Goal: Task Accomplishment & Management: Complete application form

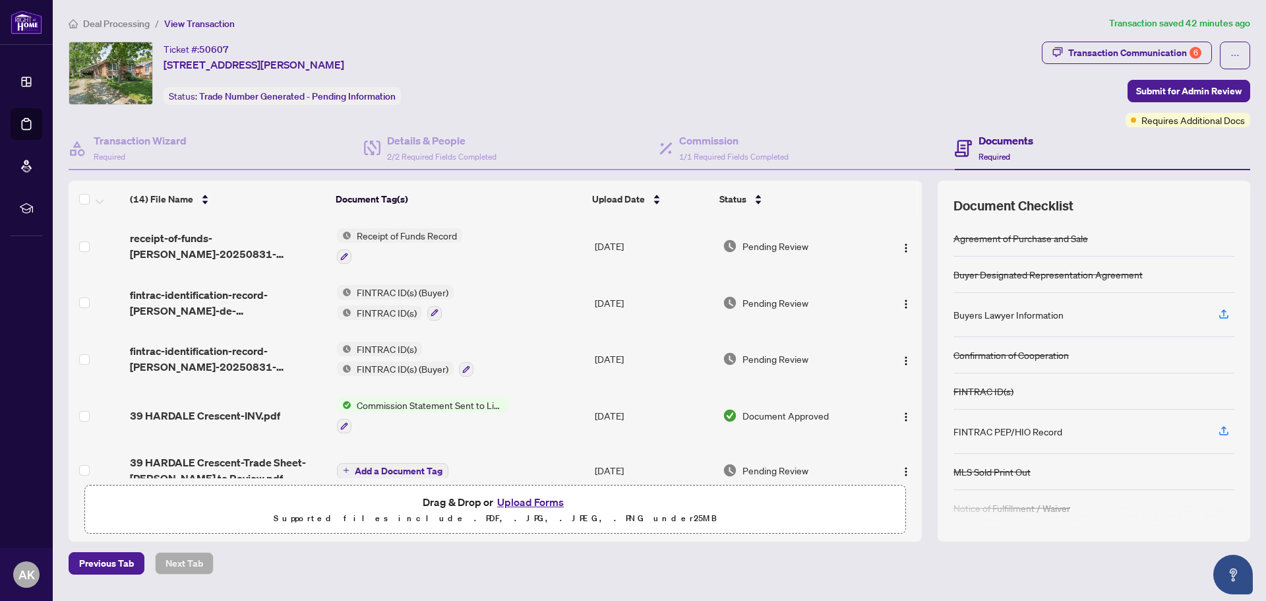
scroll to position [132, 0]
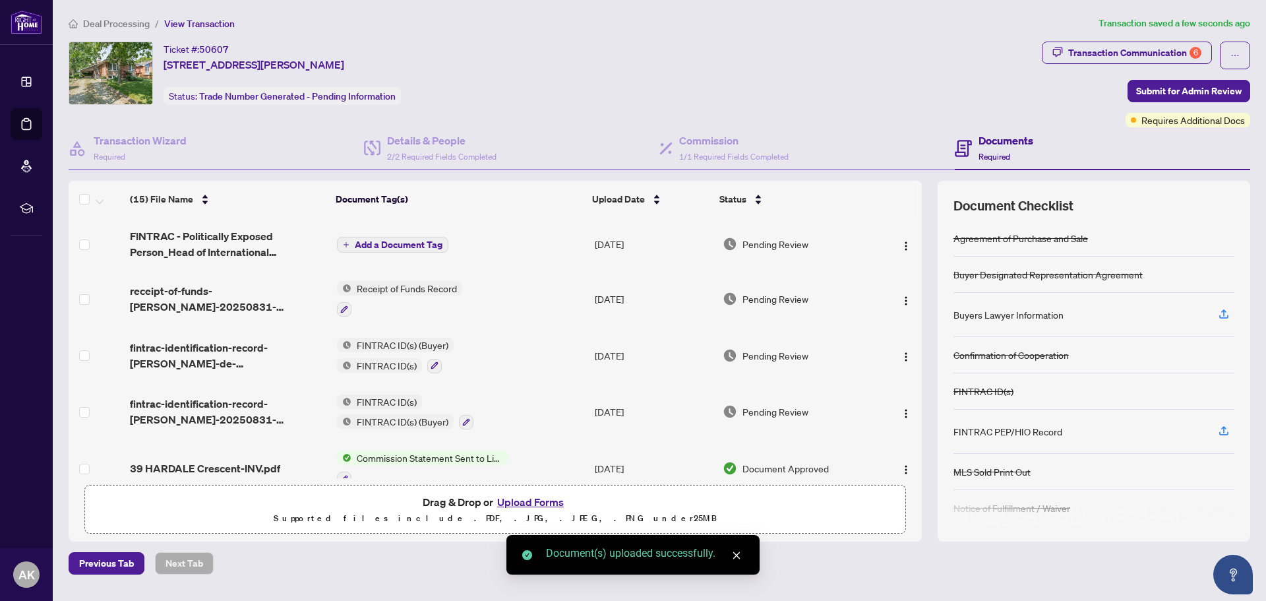
click at [391, 244] on span "Add a Document Tag" at bounding box center [399, 244] width 88 height 9
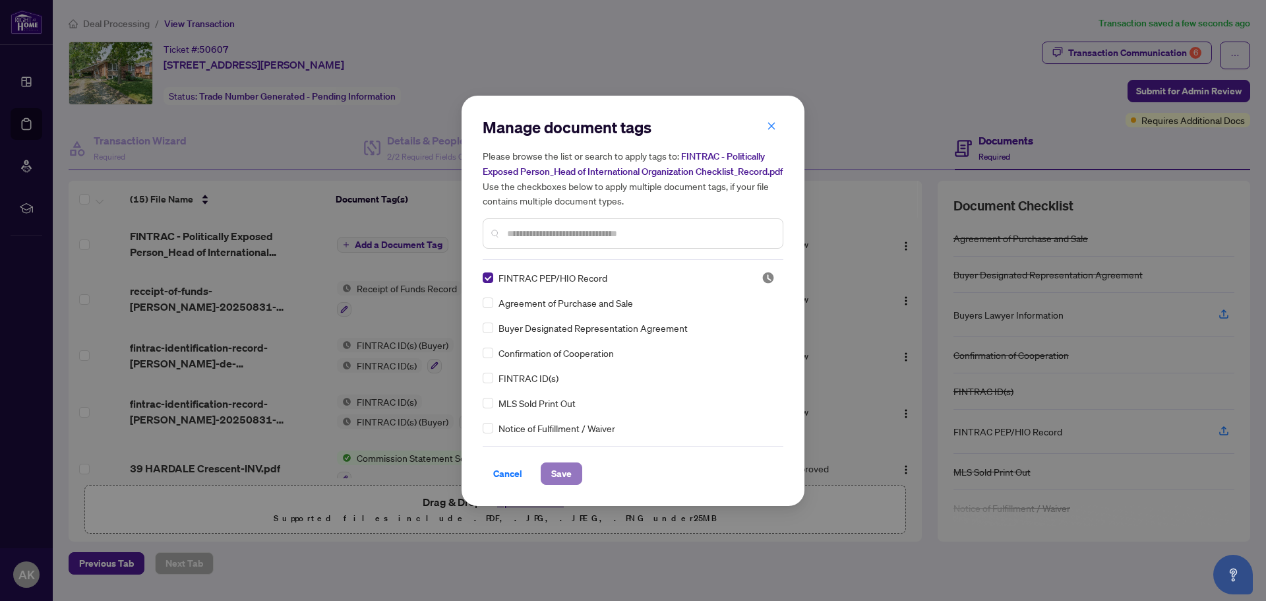
click at [563, 484] on span "Save" at bounding box center [561, 473] width 20 height 21
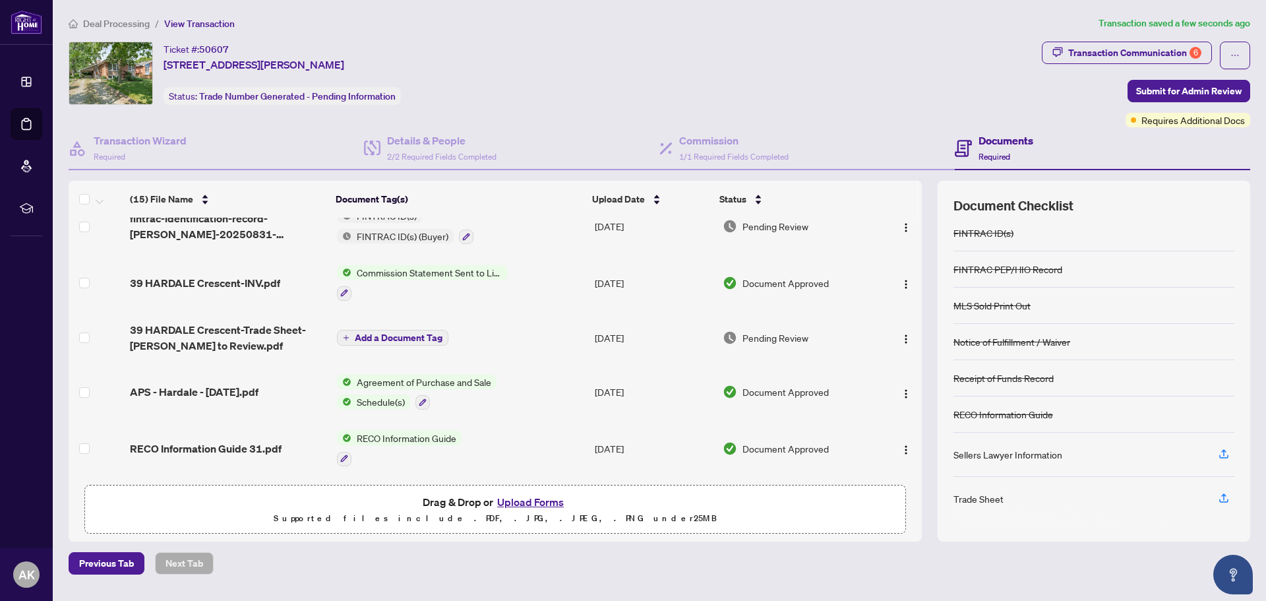
scroll to position [189, 0]
click at [428, 142] on h4 "Details & People" at bounding box center [441, 141] width 109 height 16
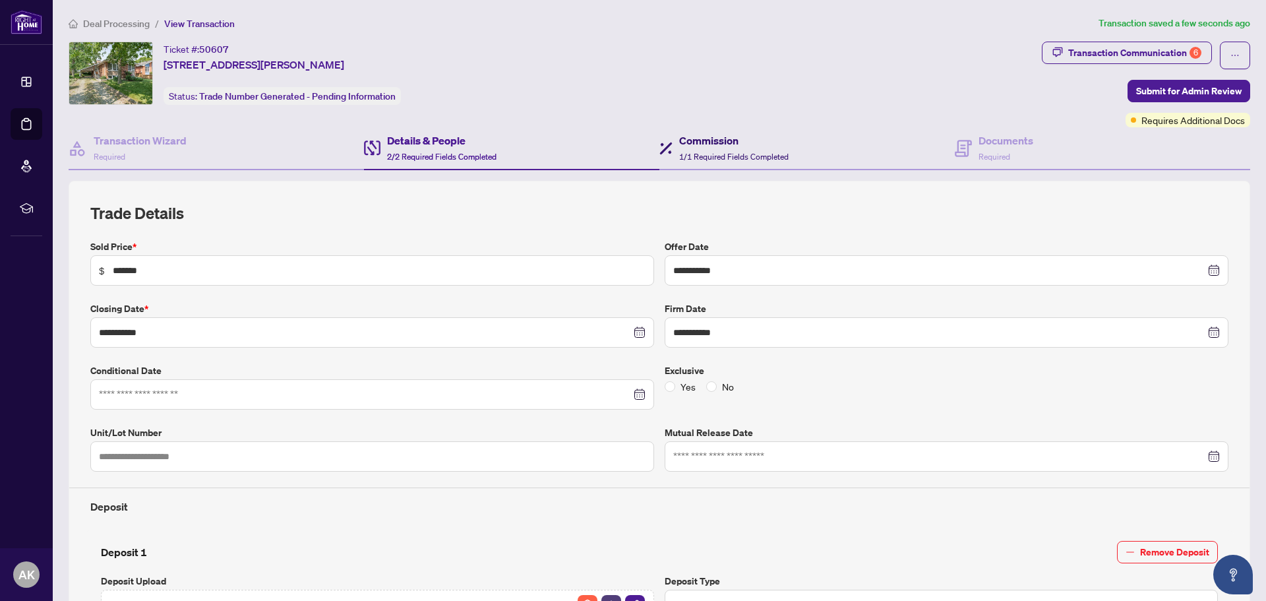
click at [726, 154] on span "1/1 Required Fields Completed" at bounding box center [733, 157] width 109 height 10
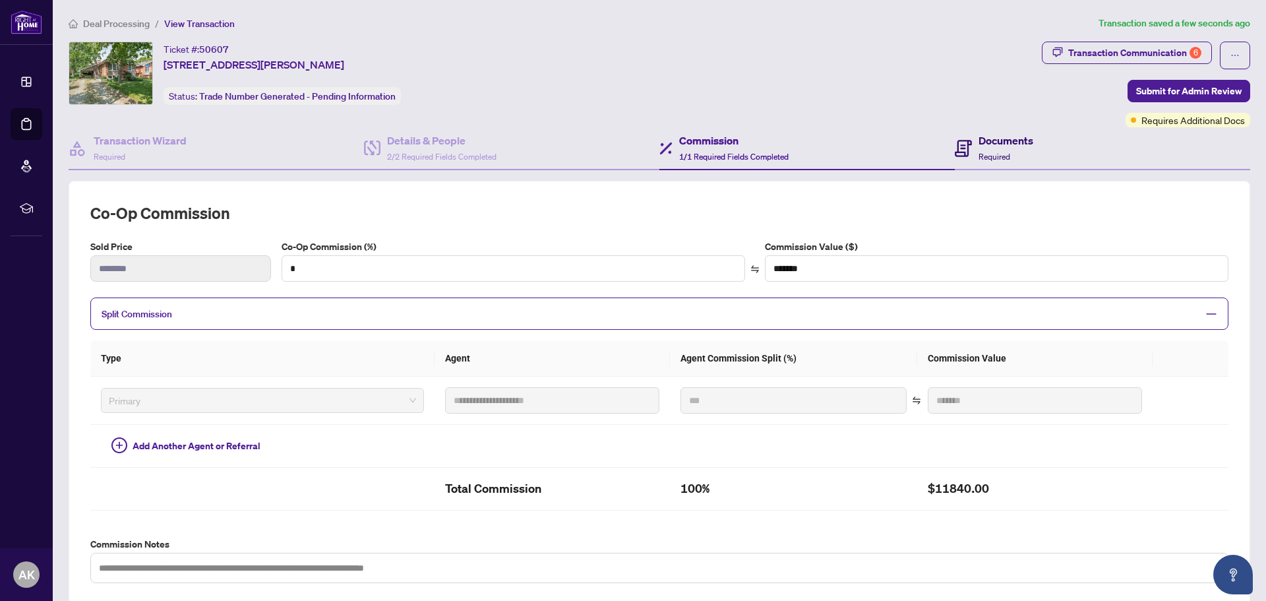
click at [979, 138] on h4 "Documents" at bounding box center [1006, 141] width 55 height 16
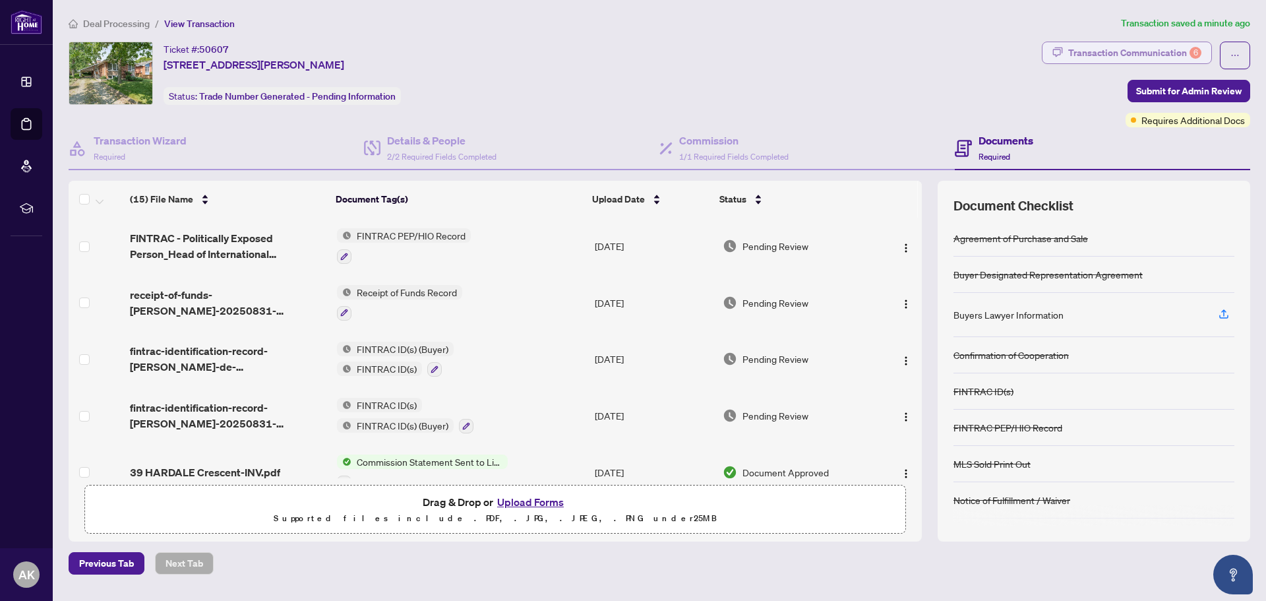
click at [1134, 48] on div "Transaction Communication 6" at bounding box center [1134, 52] width 133 height 21
type textarea "**********"
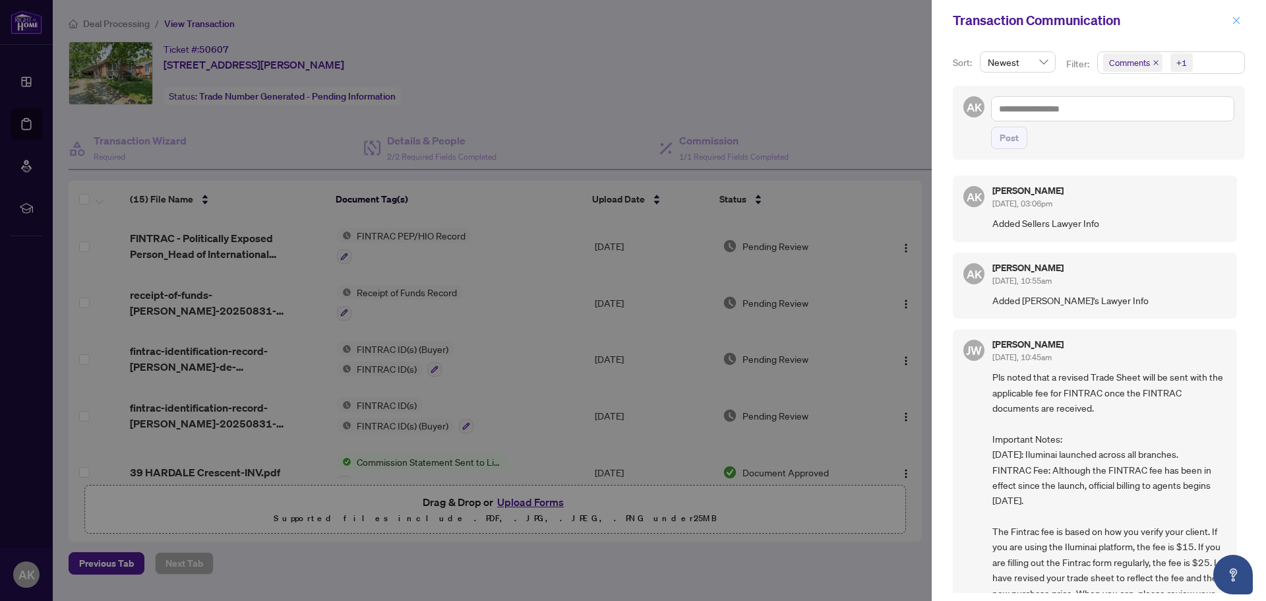
click at [1231, 16] on button "button" at bounding box center [1236, 21] width 17 height 16
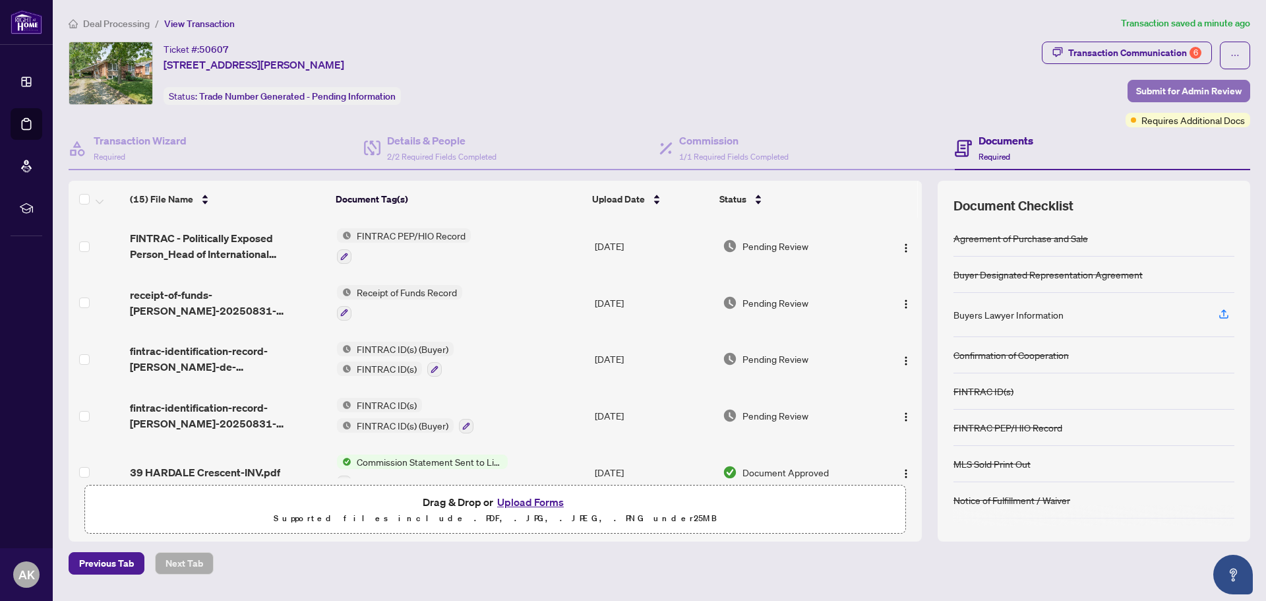
click at [1186, 90] on span "Submit for Admin Review" at bounding box center [1189, 90] width 106 height 21
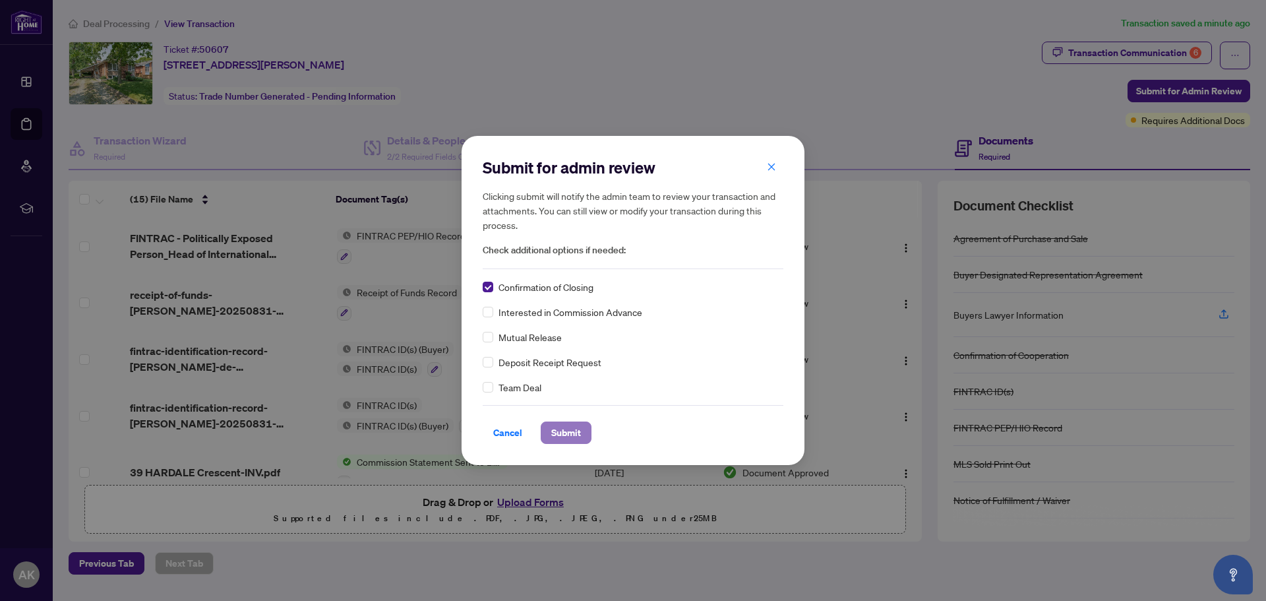
click at [578, 426] on button "Submit" at bounding box center [566, 432] width 51 height 22
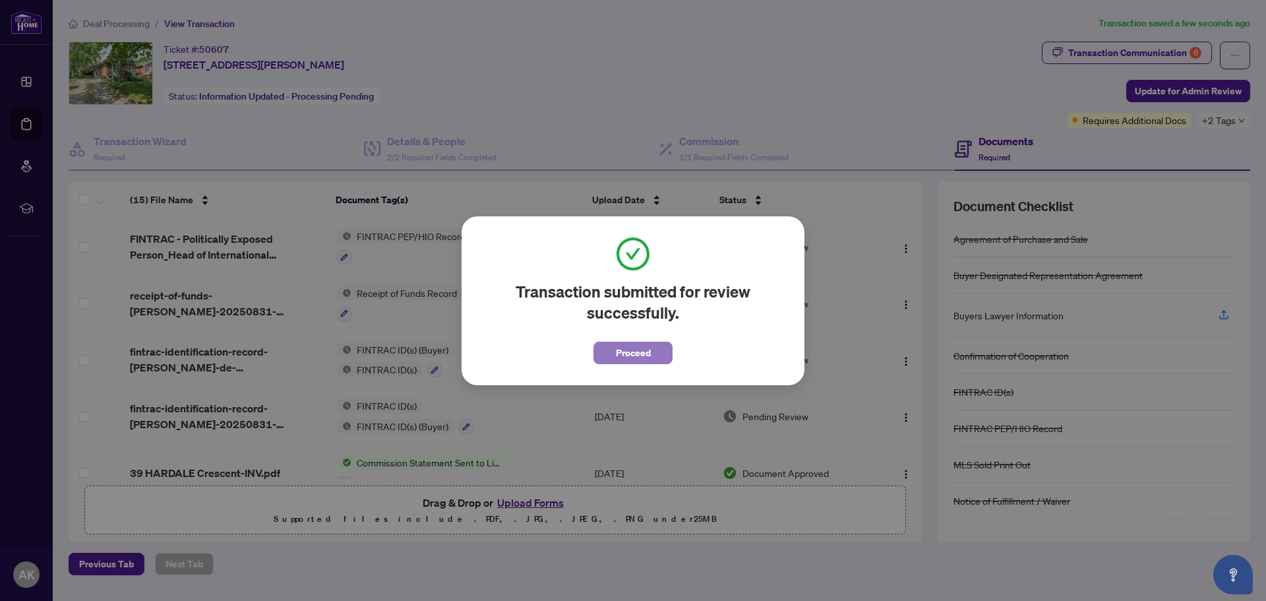
click at [625, 351] on span "Proceed" at bounding box center [633, 352] width 35 height 21
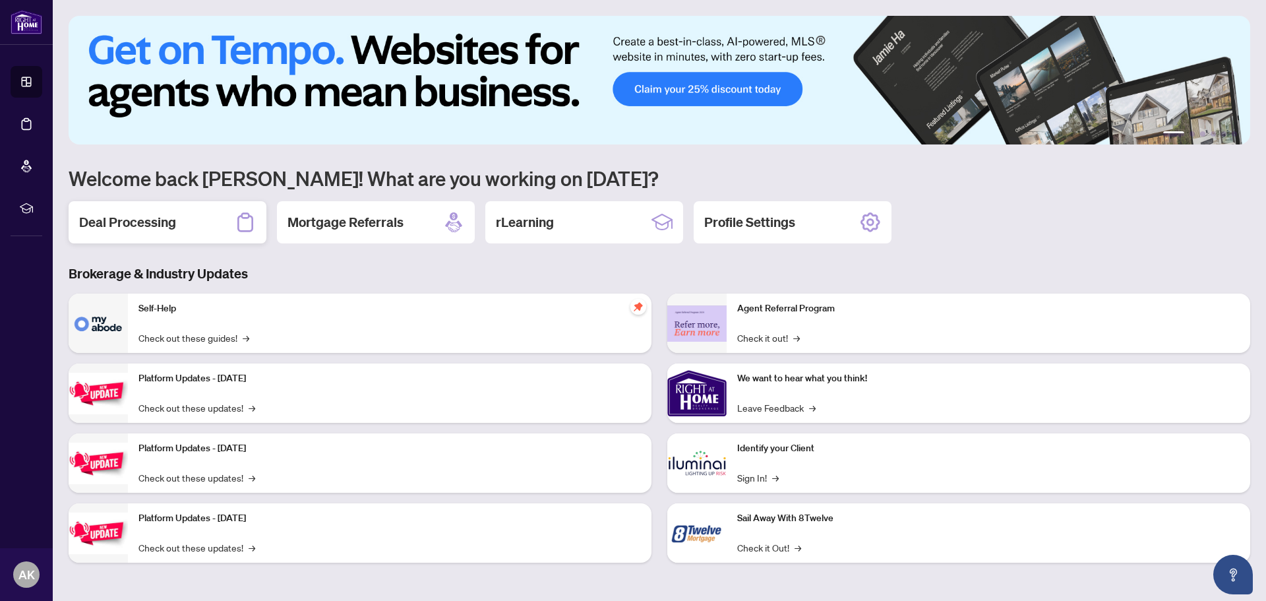
click at [154, 222] on h2 "Deal Processing" at bounding box center [127, 222] width 97 height 18
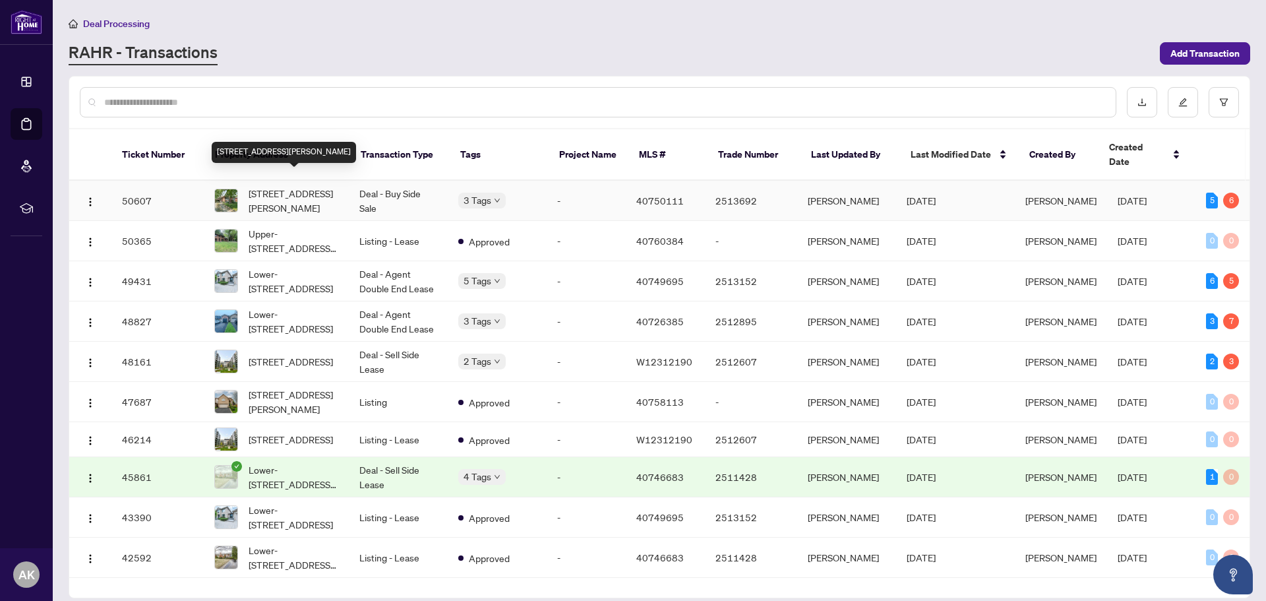
click at [272, 189] on span "[STREET_ADDRESS][PERSON_NAME]" at bounding box center [294, 200] width 90 height 29
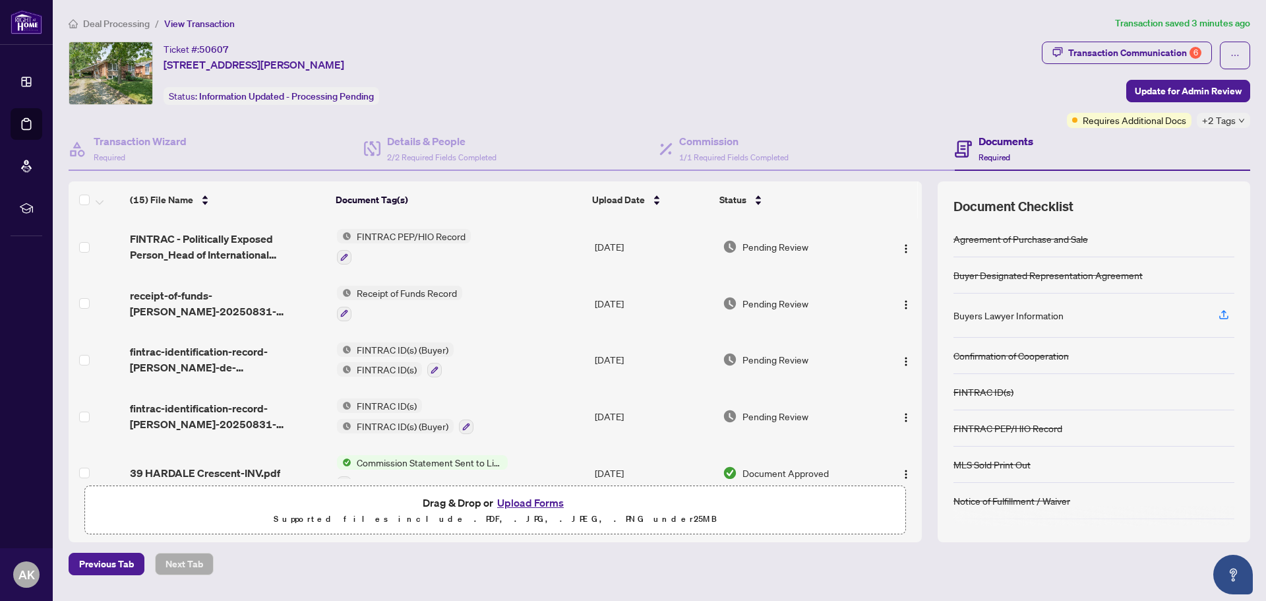
click at [522, 504] on button "Upload Forms" at bounding box center [530, 502] width 75 height 17
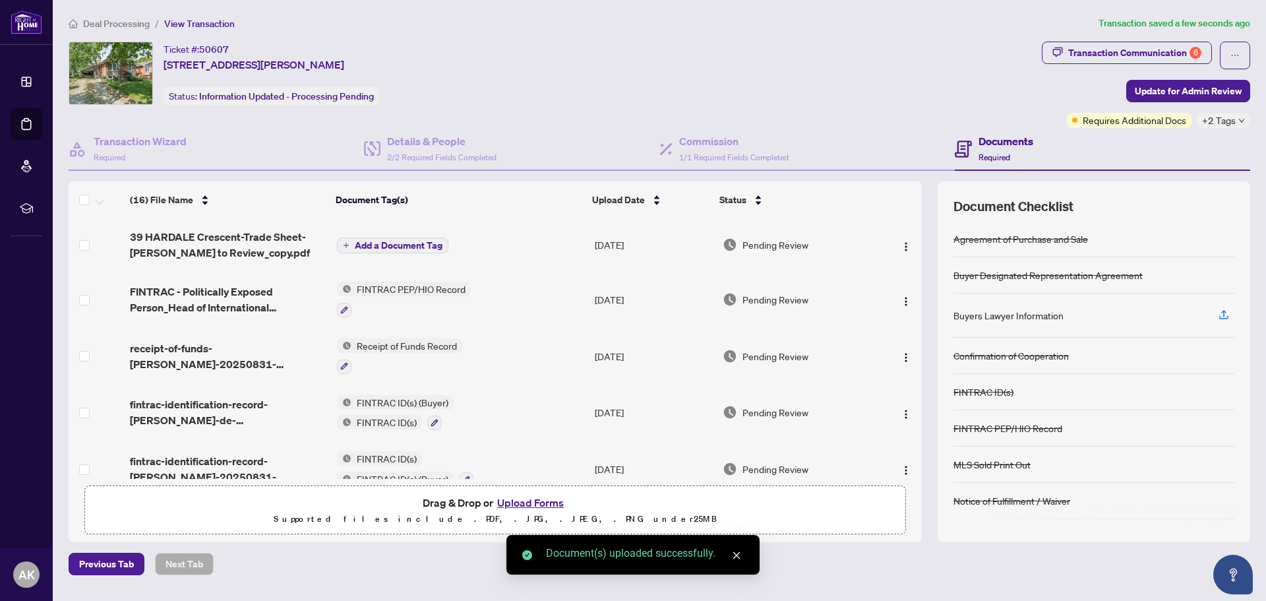
click at [417, 244] on span "Add a Document Tag" at bounding box center [399, 245] width 88 height 9
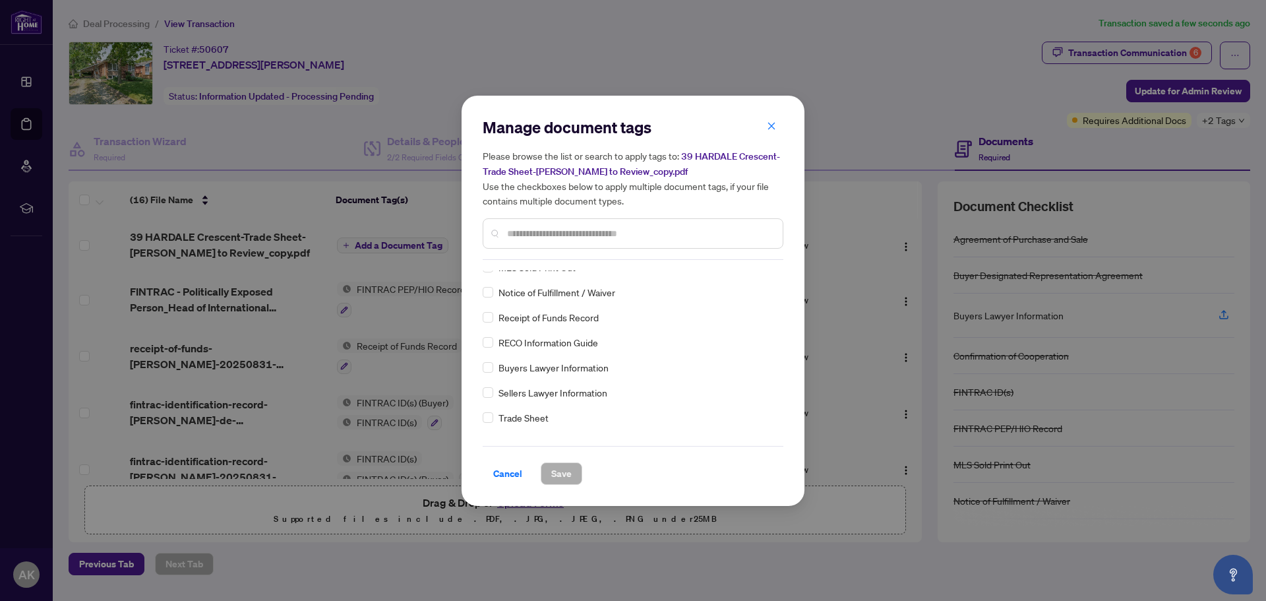
scroll to position [132, 0]
click at [531, 423] on span "Trade Sheet" at bounding box center [524, 421] width 50 height 15
click at [481, 423] on div "Manage document tags Please browse the list or search to apply tags to: 39 HARD…" at bounding box center [633, 301] width 343 height 410
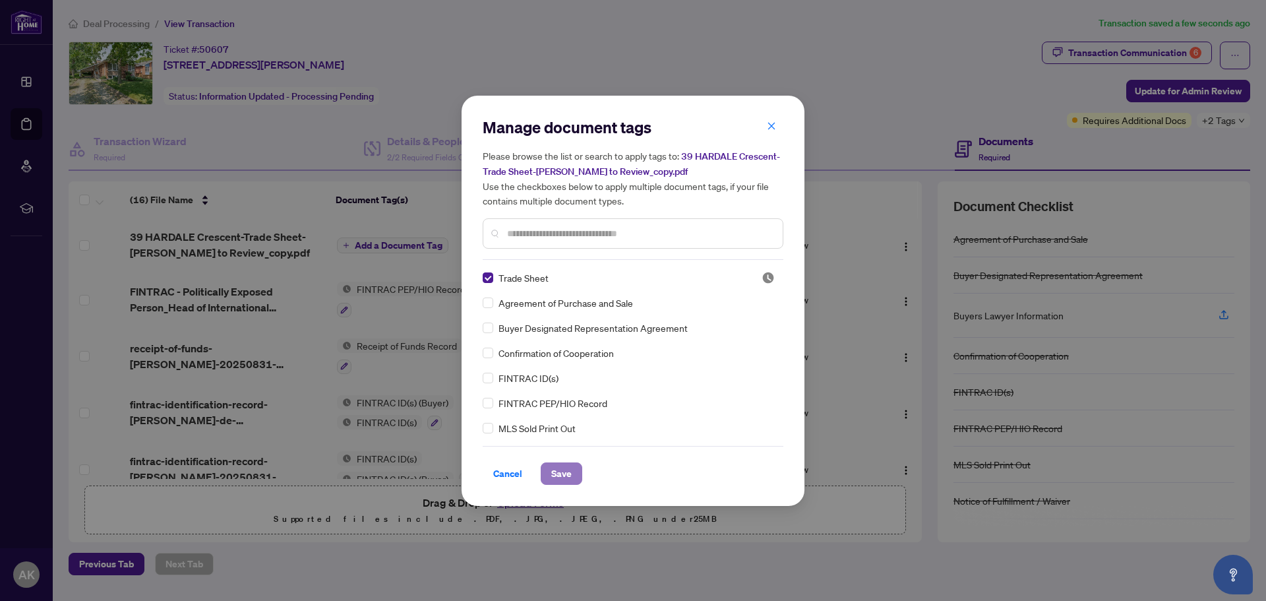
click at [549, 477] on button "Save" at bounding box center [562, 473] width 42 height 22
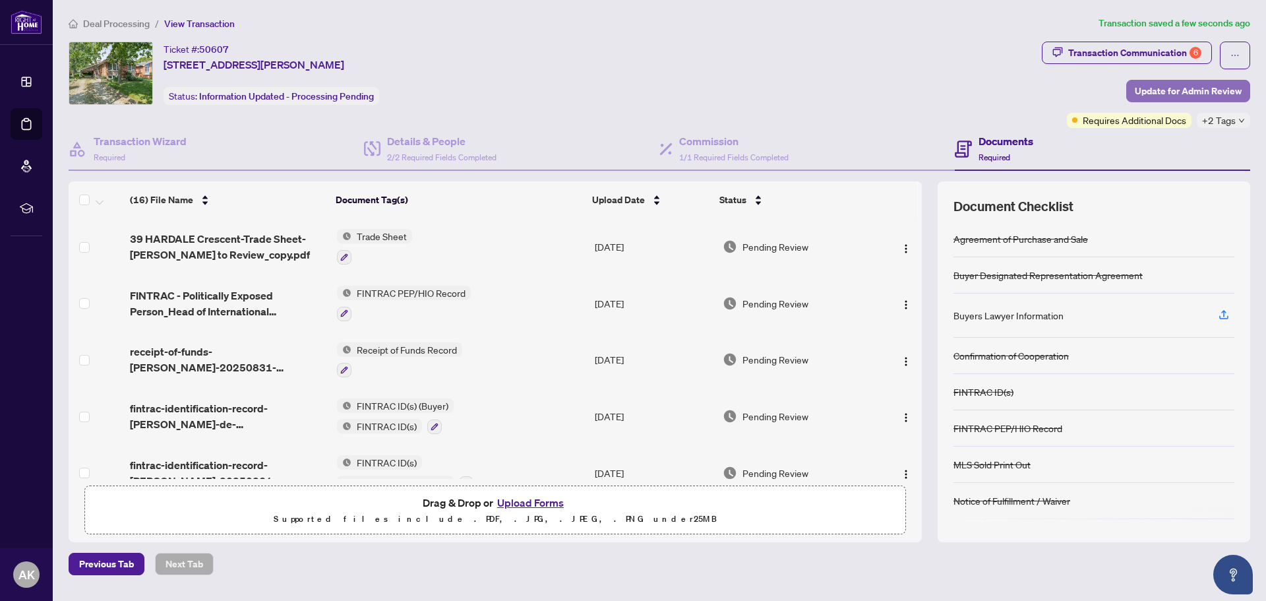
click at [1157, 88] on span "Update for Admin Review" at bounding box center [1188, 90] width 107 height 21
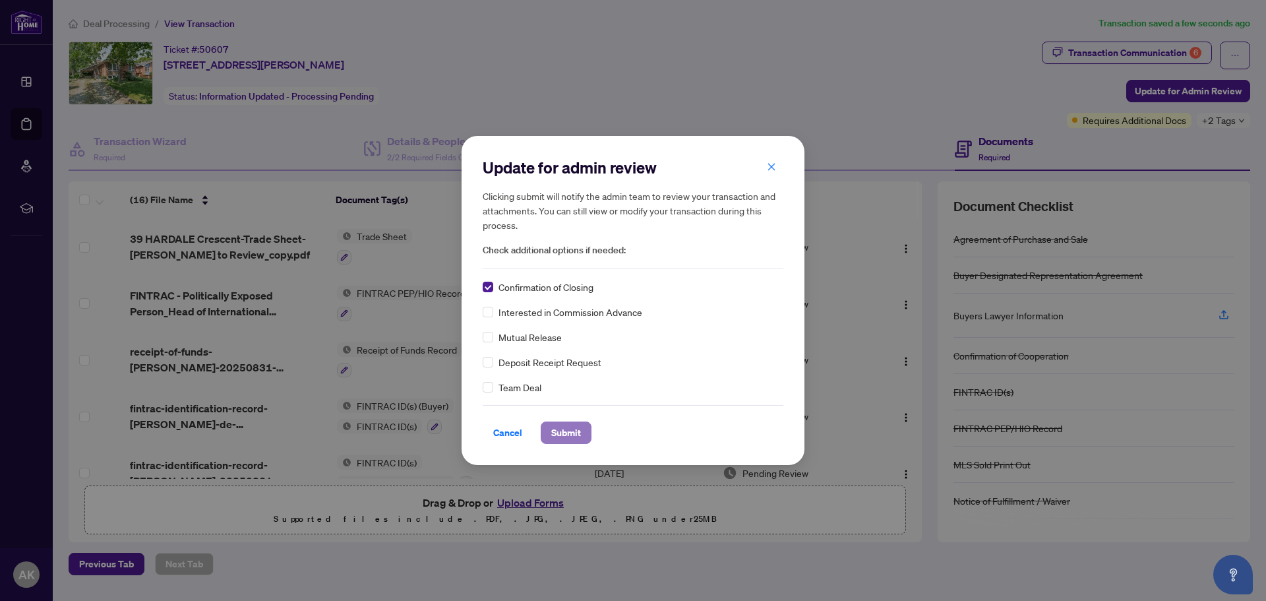
click at [557, 432] on span "Submit" at bounding box center [566, 432] width 30 height 21
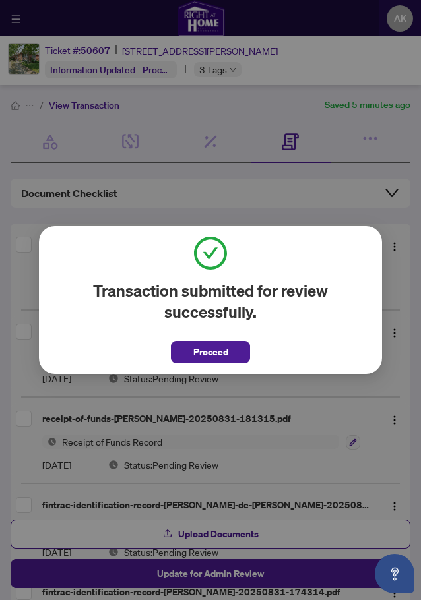
click at [211, 353] on span "Proceed" at bounding box center [210, 352] width 35 height 21
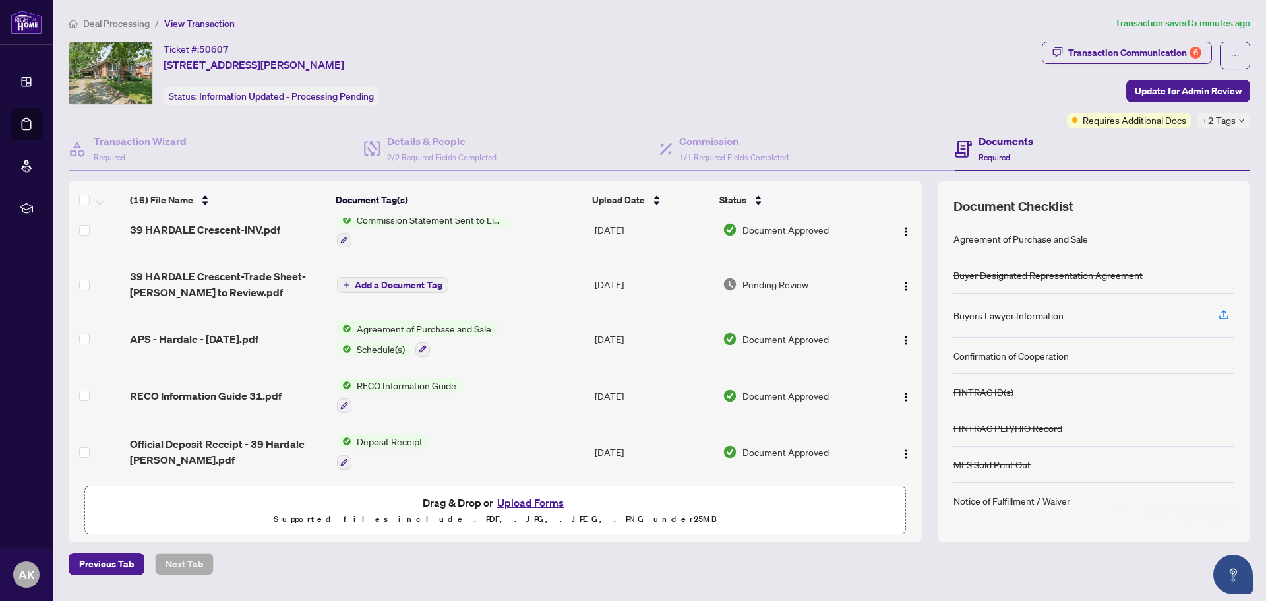
scroll to position [330, 0]
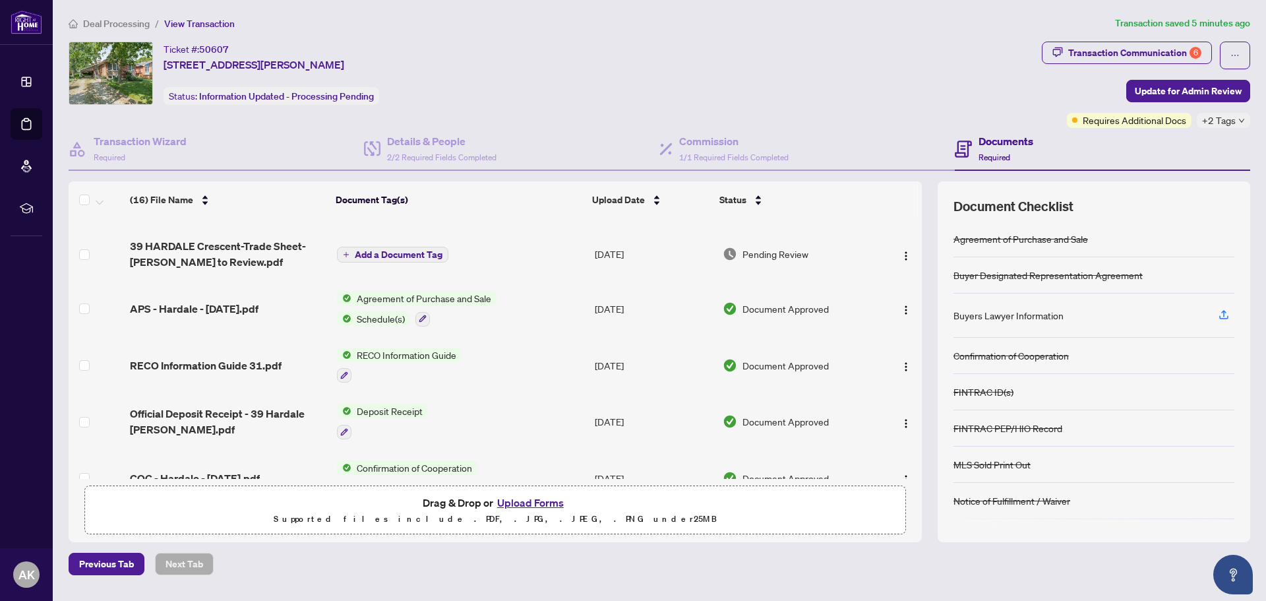
click at [421, 252] on span "Add a Document Tag" at bounding box center [399, 254] width 88 height 9
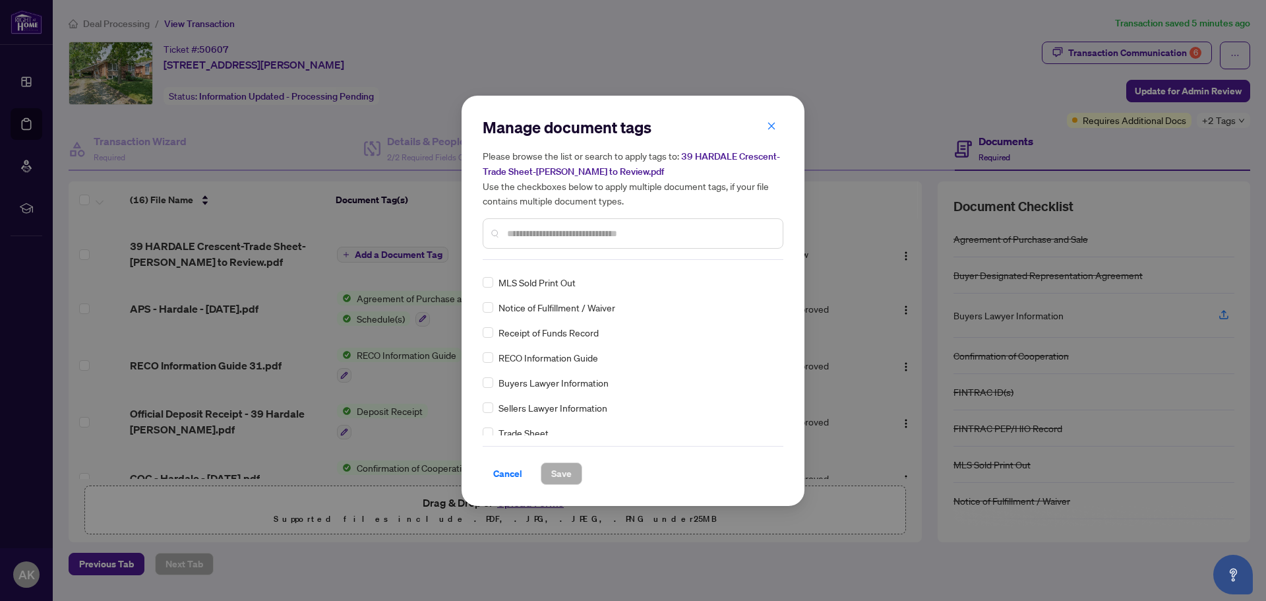
scroll to position [132, 0]
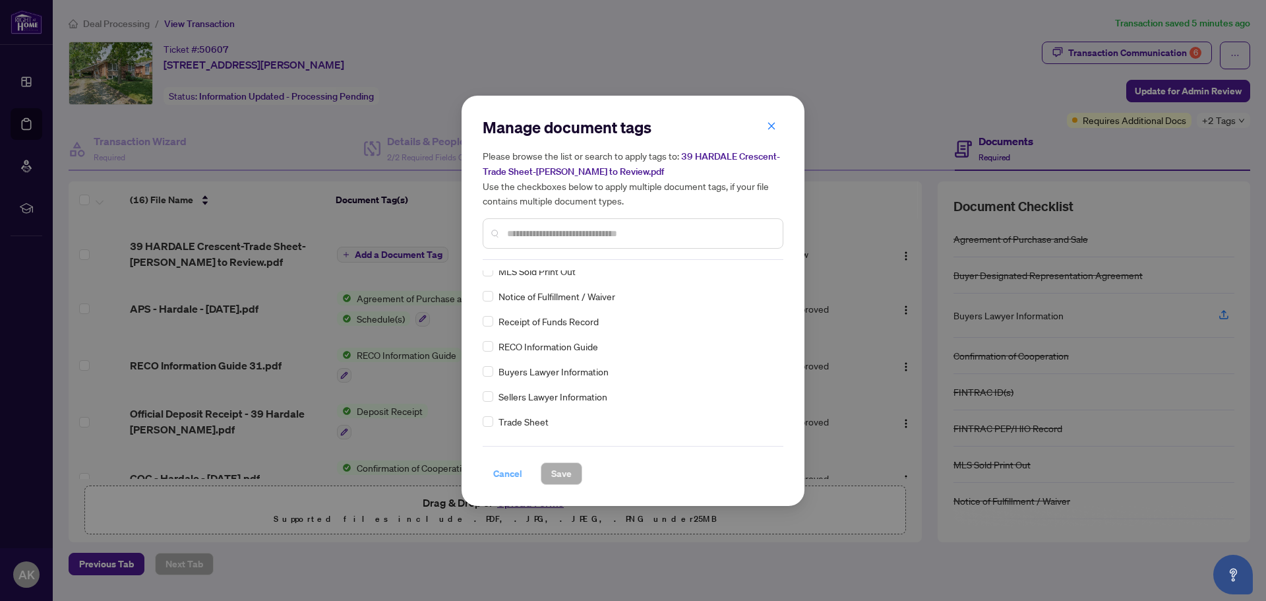
drag, startPoint x: 516, startPoint y: 473, endPoint x: 452, endPoint y: 398, distance: 98.3
click at [516, 472] on span "Cancel" at bounding box center [507, 473] width 29 height 21
